Goal: Information Seeking & Learning: Find specific fact

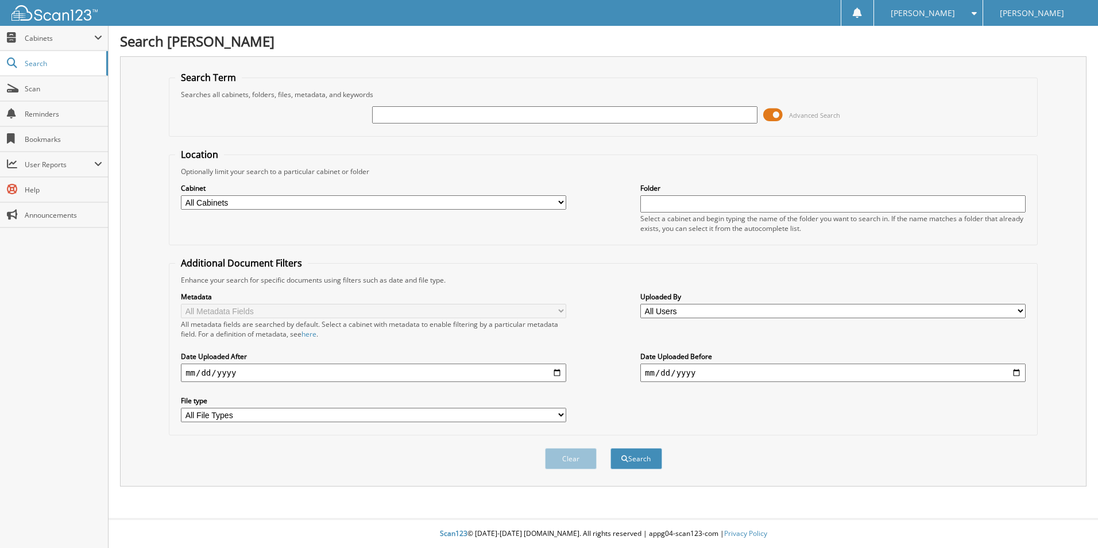
click at [407, 118] on input "text" at bounding box center [564, 114] width 385 height 17
paste input "[US_VEHICLE_IDENTIFICATION_NUMBER]"
type input "[US_VEHICLE_IDENTIFICATION_NUMBER]"
click at [651, 462] on button "Search" at bounding box center [637, 458] width 52 height 21
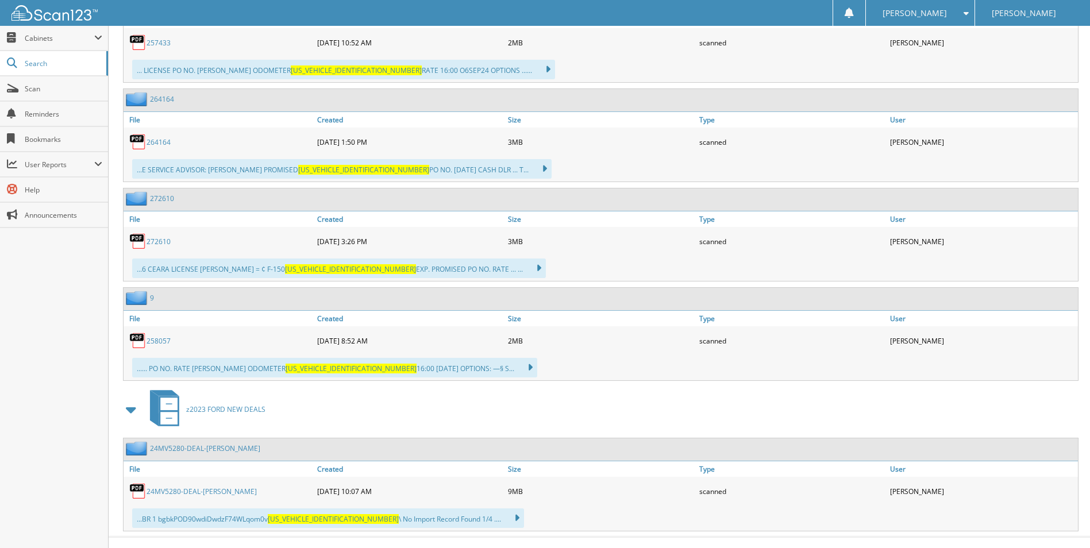
scroll to position [914, 0]
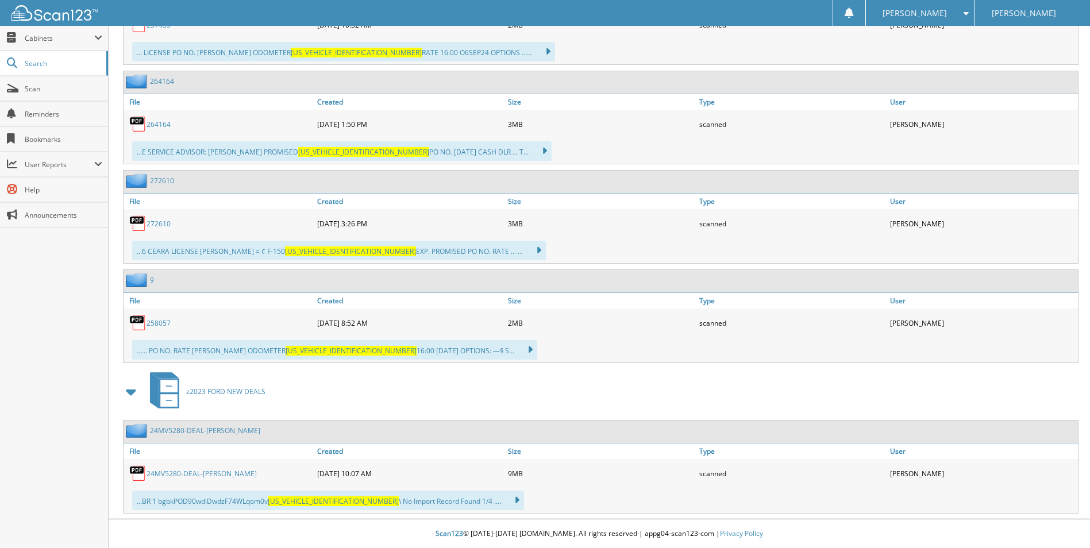
click at [160, 323] on link "258057" at bounding box center [158, 323] width 24 height 10
click at [188, 350] on div "...... PO NO. RATE [PERSON_NAME] ODOMETER [US_VEHICLE_IDENTIFICATION_NUMBER] 16…" at bounding box center [334, 350] width 405 height 20
click at [161, 325] on link "258057" at bounding box center [158, 323] width 24 height 10
click at [162, 322] on link "258057" at bounding box center [158, 323] width 24 height 10
click at [153, 318] on link "258057" at bounding box center [158, 323] width 24 height 10
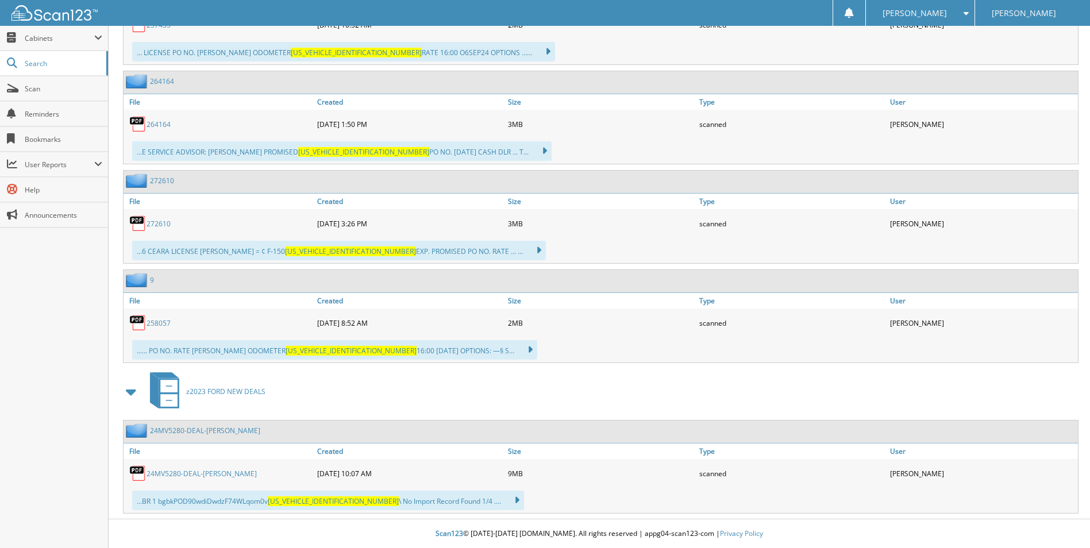
click at [150, 124] on link "264164" at bounding box center [158, 124] width 24 height 10
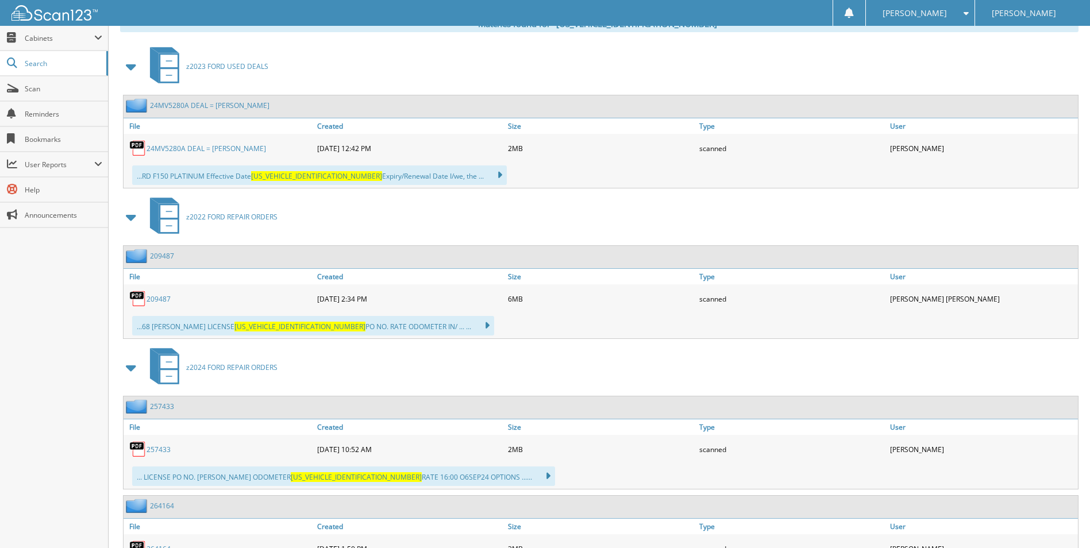
scroll to position [512, 0]
